Goal: Task Accomplishment & Management: Use online tool/utility

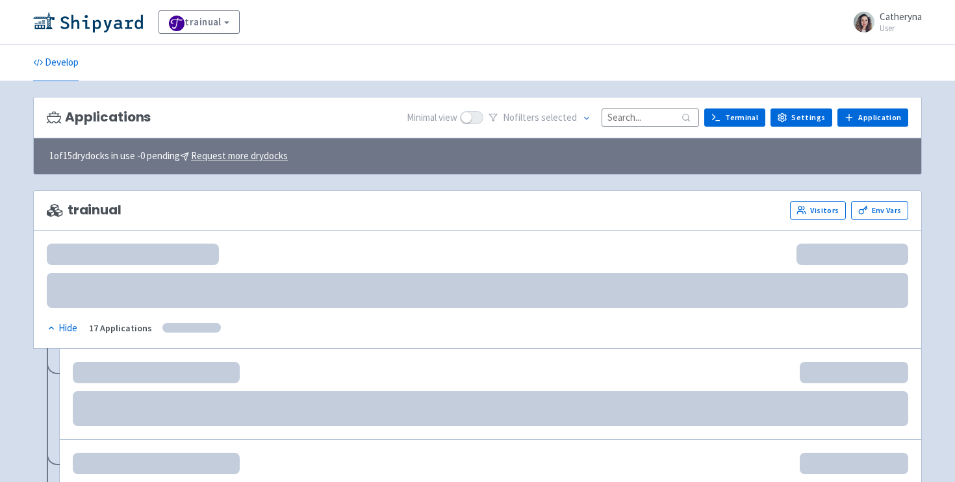
click at [634, 122] on input at bounding box center [650, 118] width 97 height 18
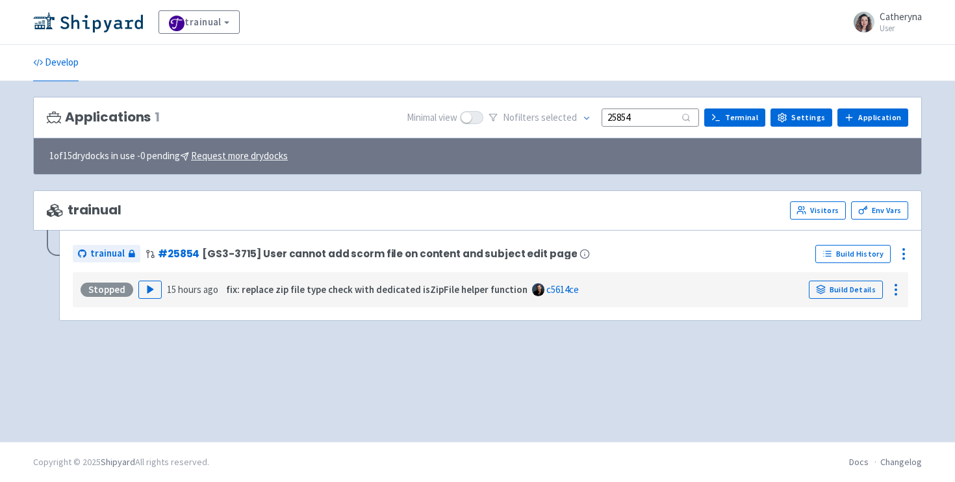
type input "25854"
click at [145, 279] on div "Stopped Play 15 hours ago fix: replace zip file type check with dedicated isZip…" at bounding box center [490, 290] width 825 height 25
click at [146, 292] on icon "button" at bounding box center [151, 290] width 10 height 10
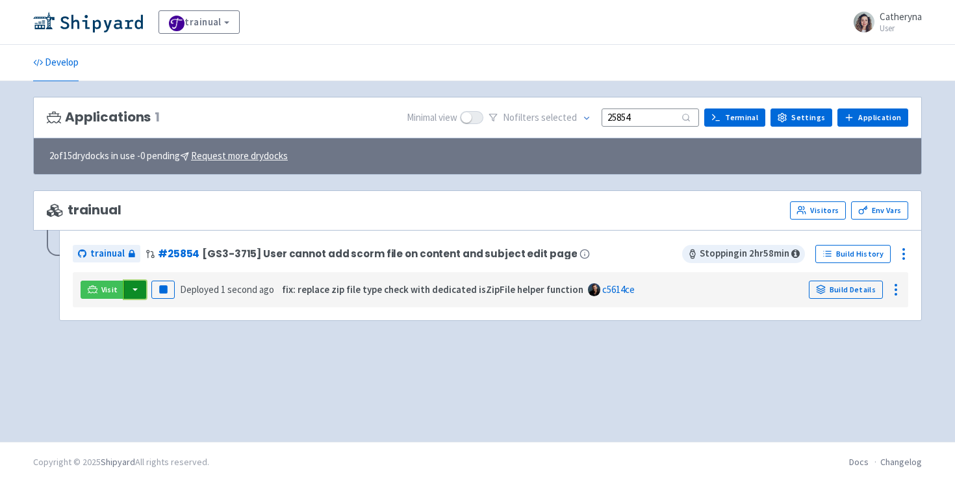
click at [136, 291] on button "button" at bounding box center [135, 290] width 22 height 18
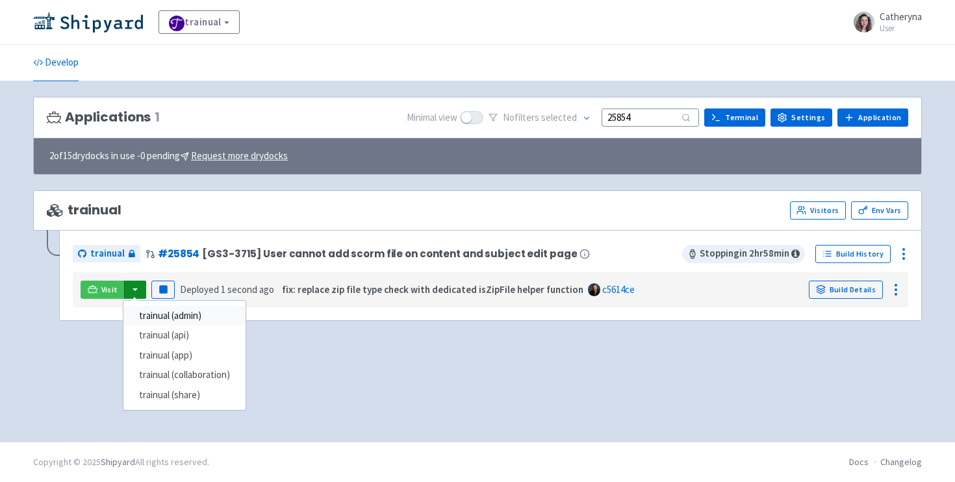
click at [186, 318] on link "trainual (admin)" at bounding box center [184, 316] width 122 height 20
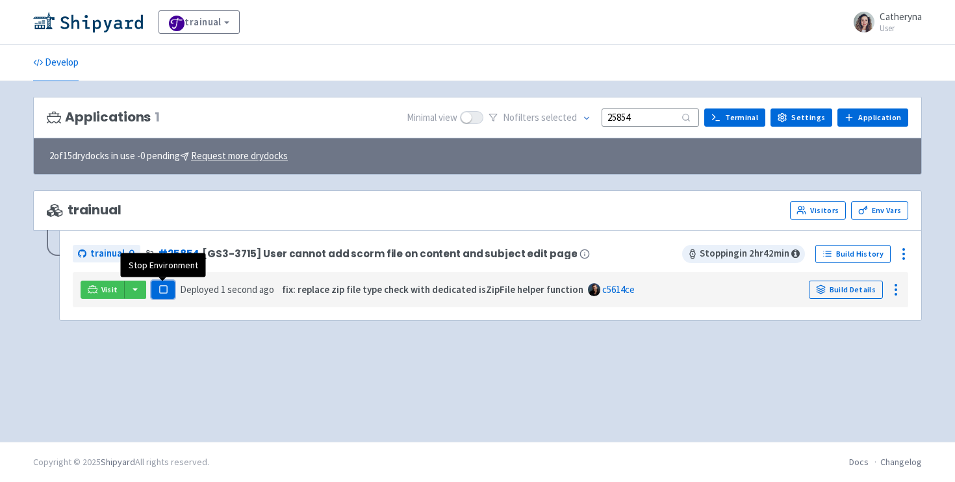
click at [154, 287] on button "Pause" at bounding box center [162, 290] width 23 height 18
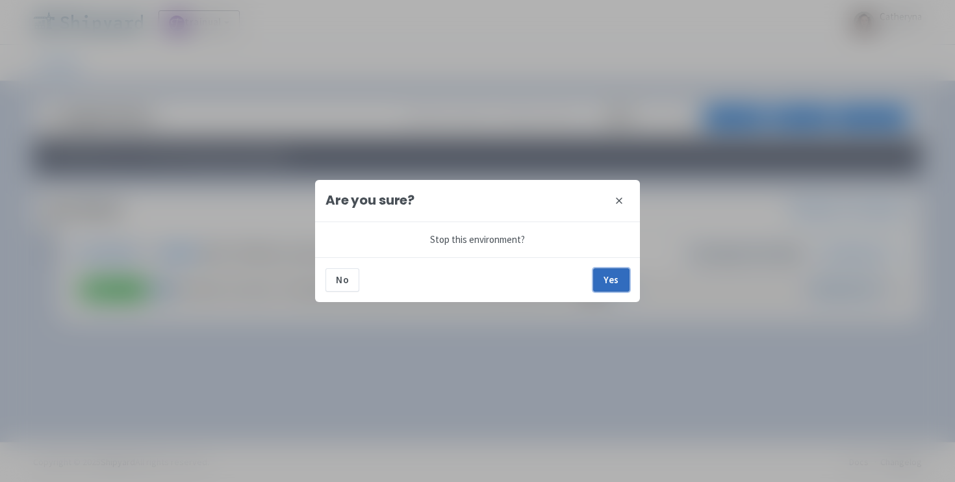
click at [601, 280] on button "Yes" at bounding box center [611, 279] width 36 height 23
